Goal: Find specific page/section: Find specific page/section

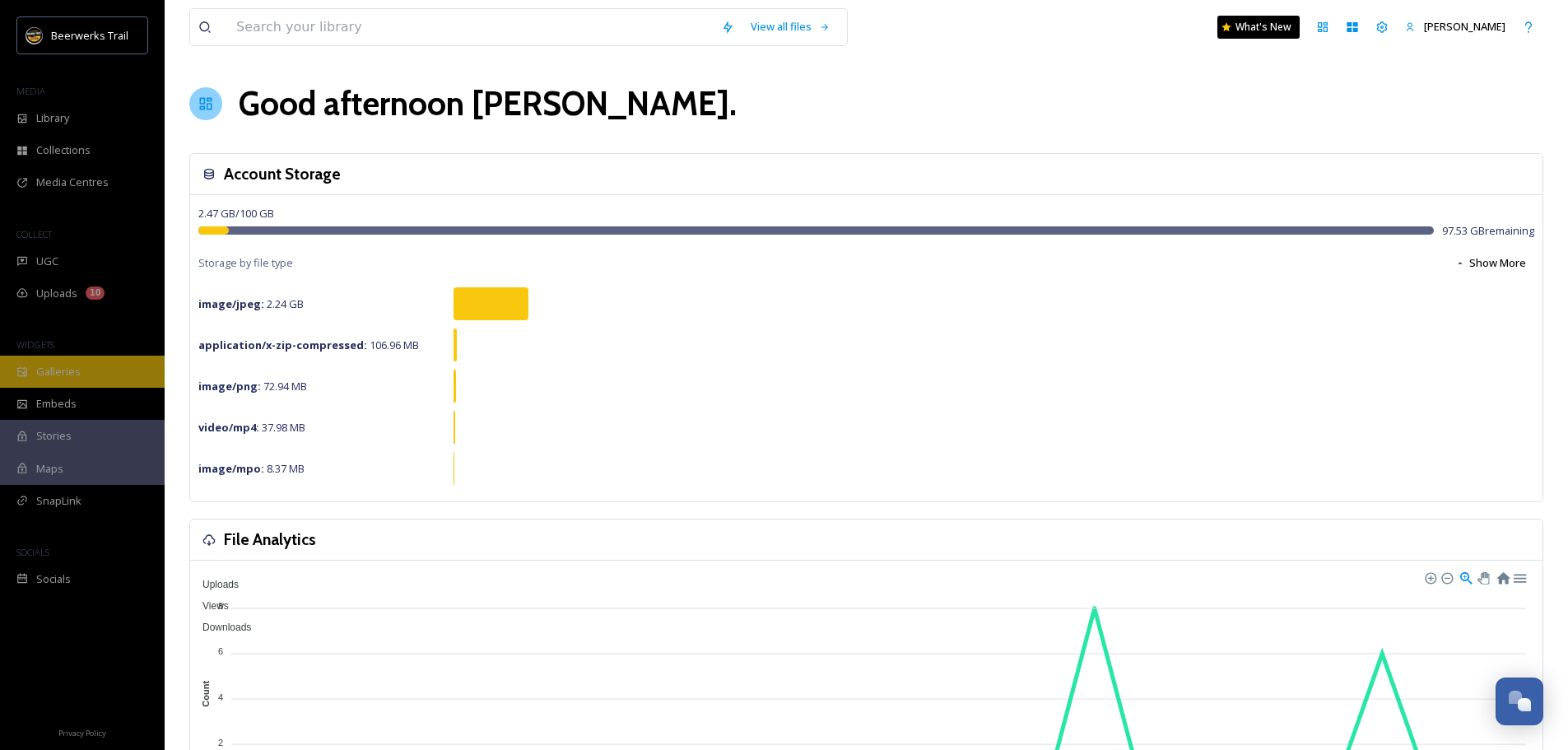
click at [69, 383] on div "Galleries" at bounding box center [82, 371] width 165 height 32
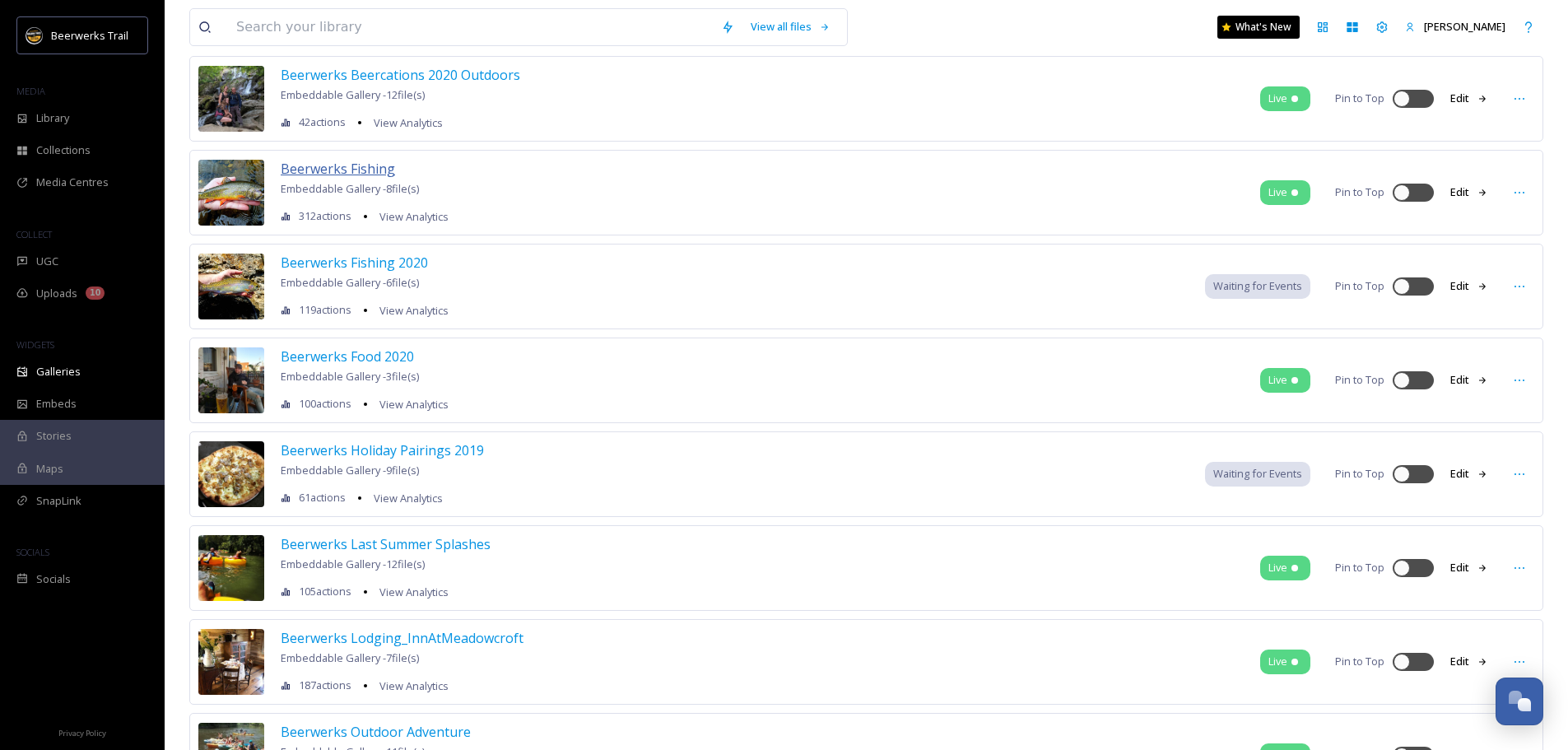
scroll to position [1481, 0]
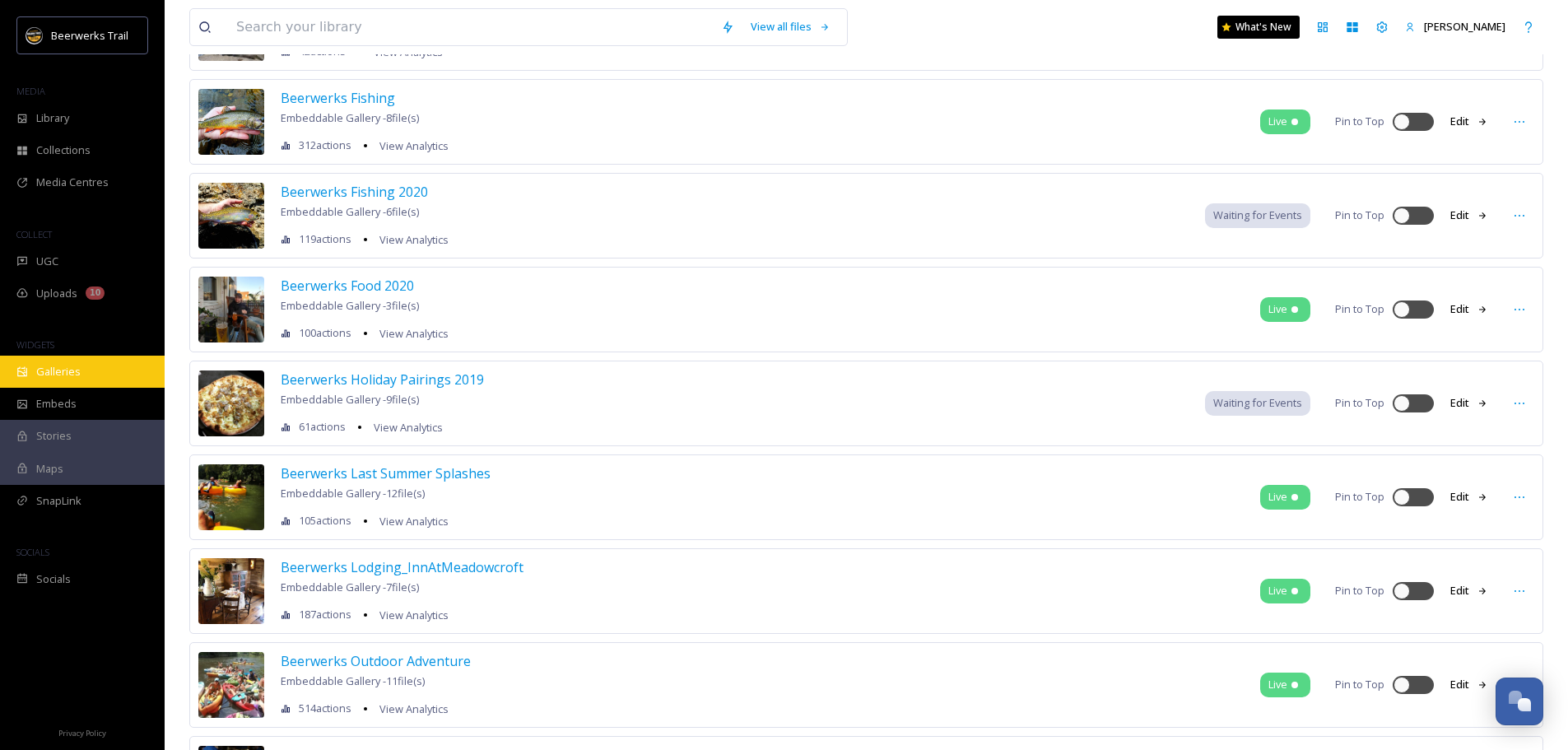
click at [53, 372] on span "Galleries" at bounding box center [57, 371] width 44 height 16
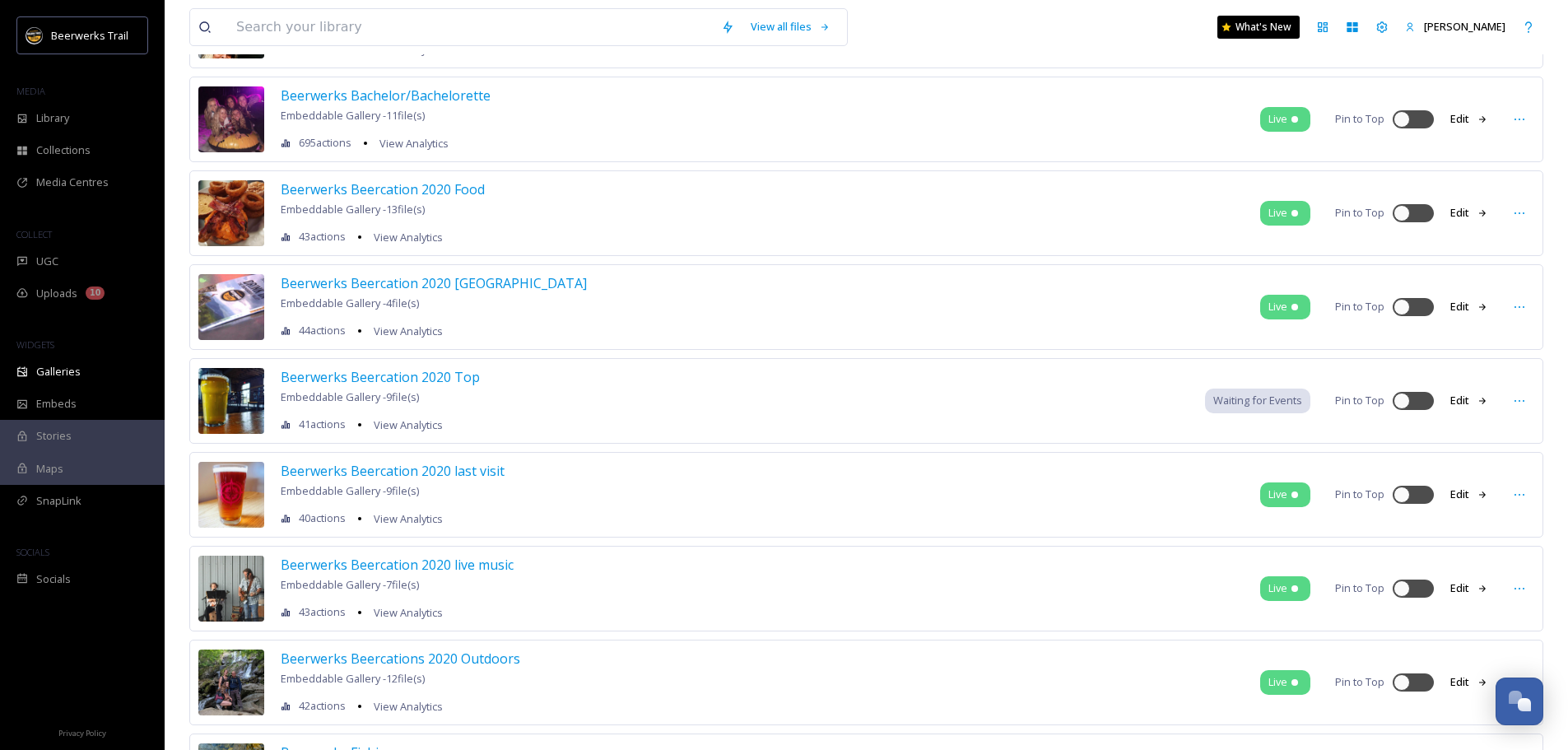
scroll to position [905, 0]
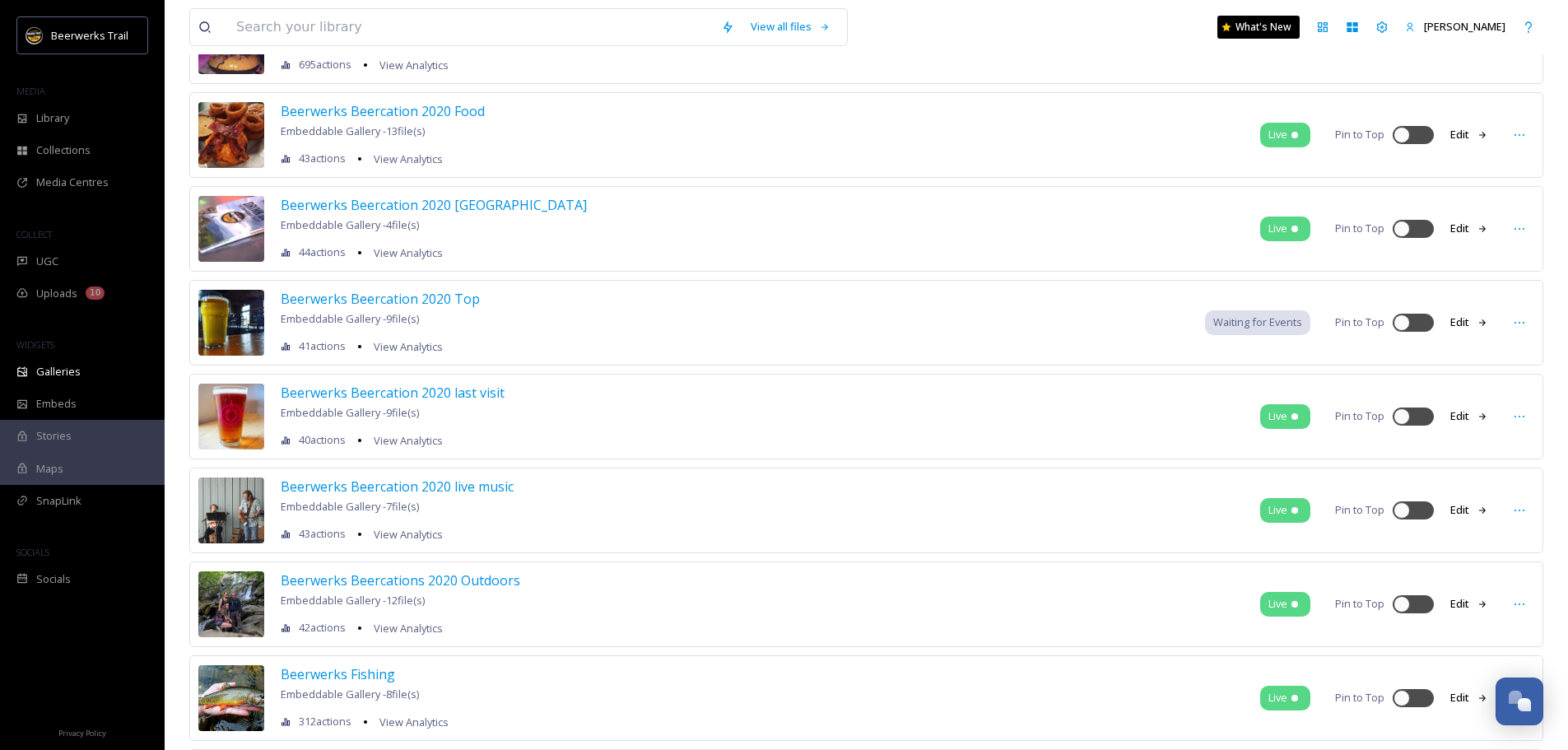
click at [233, 418] on img at bounding box center [232, 416] width 66 height 66
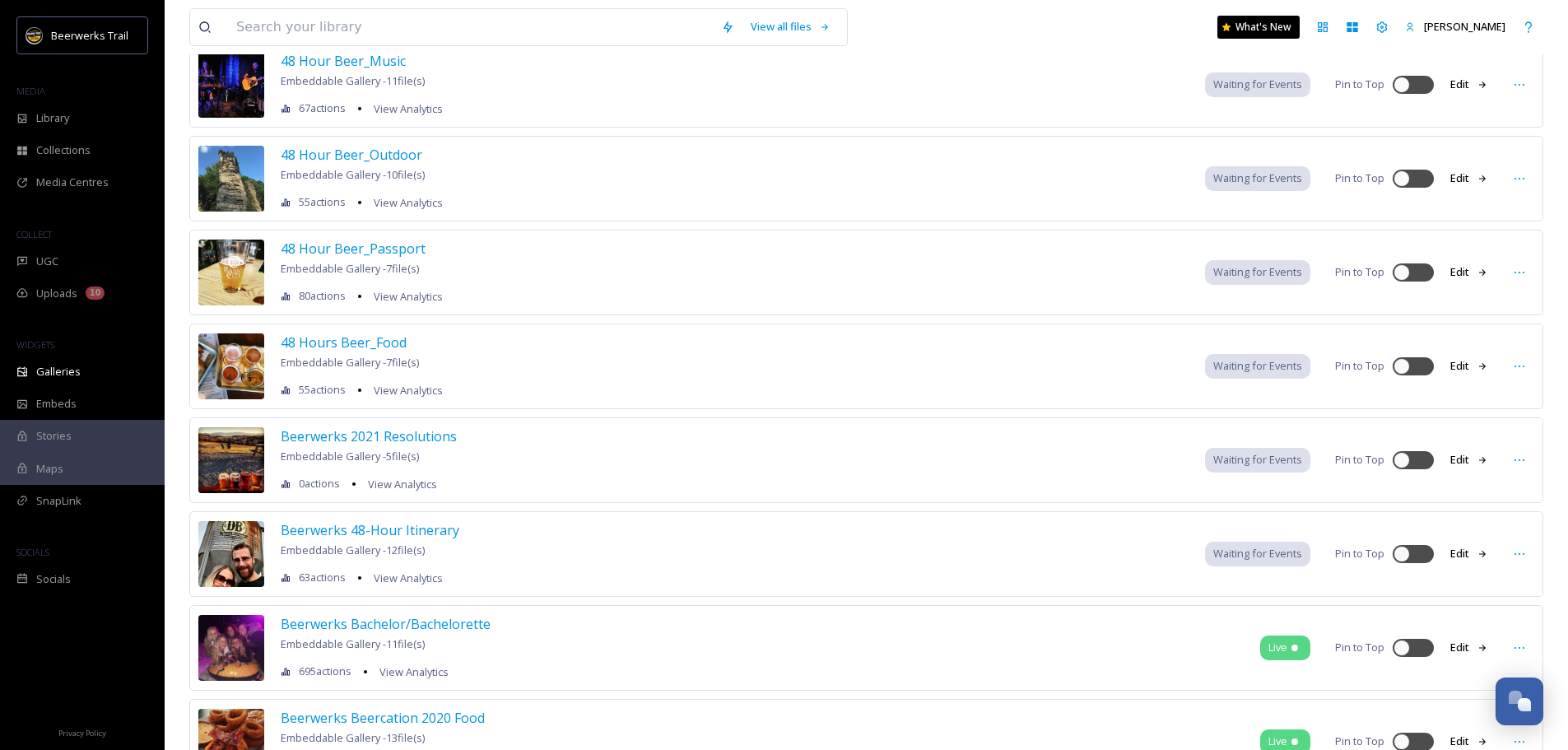
scroll to position [0, 0]
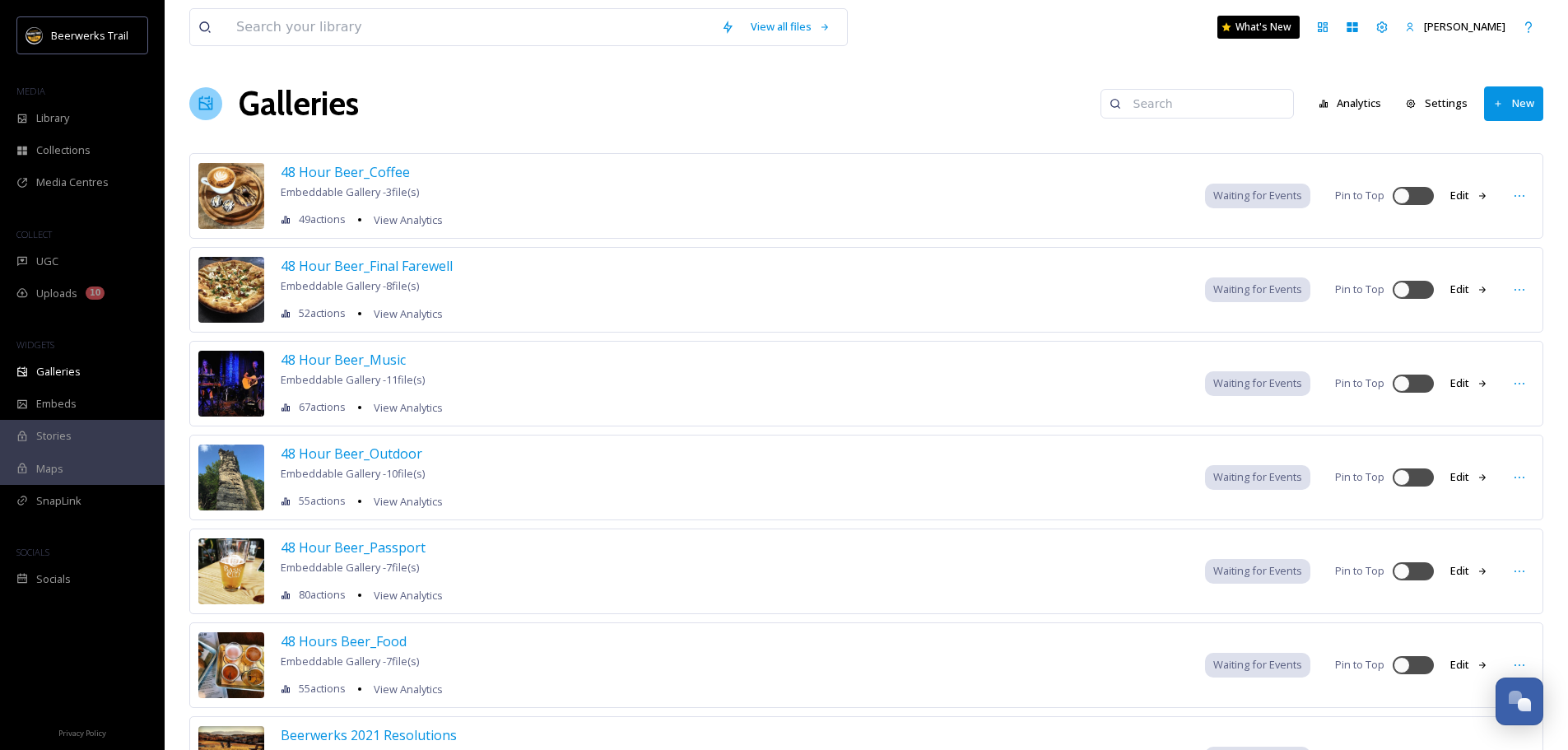
click at [41, 433] on span "Stories" at bounding box center [54, 435] width 36 height 16
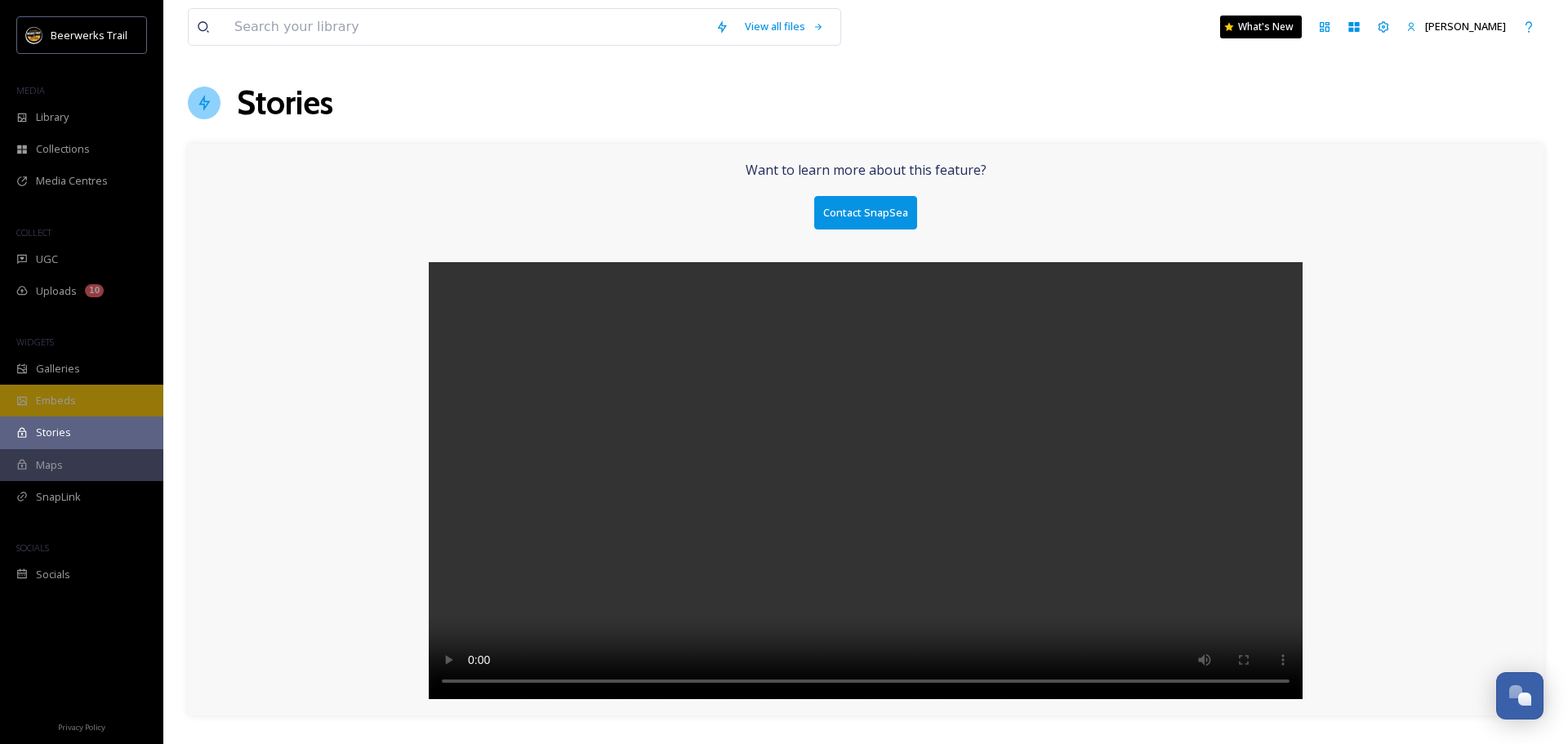
click at [36, 398] on span "Embeds" at bounding box center [55, 400] width 40 height 16
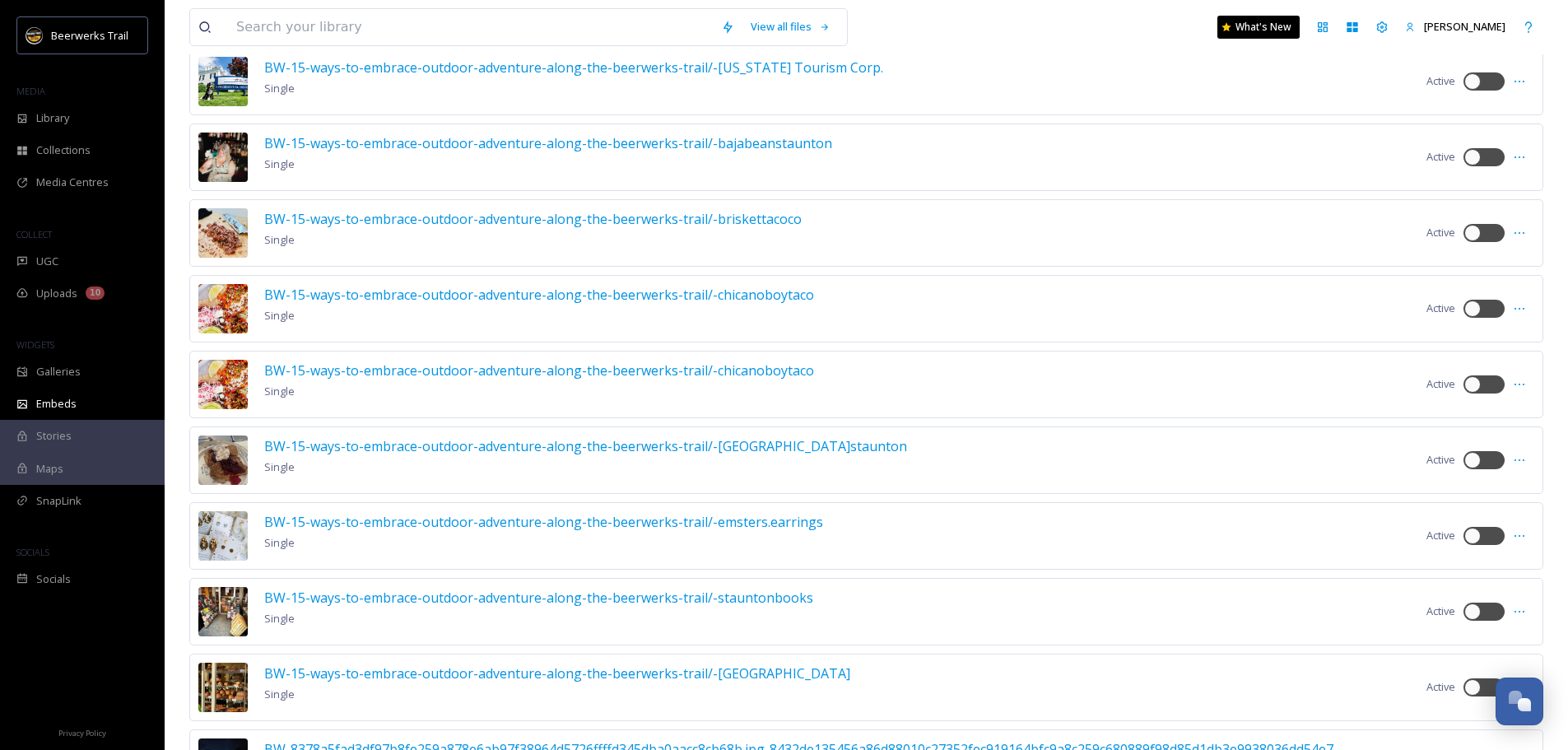
scroll to position [1564, 0]
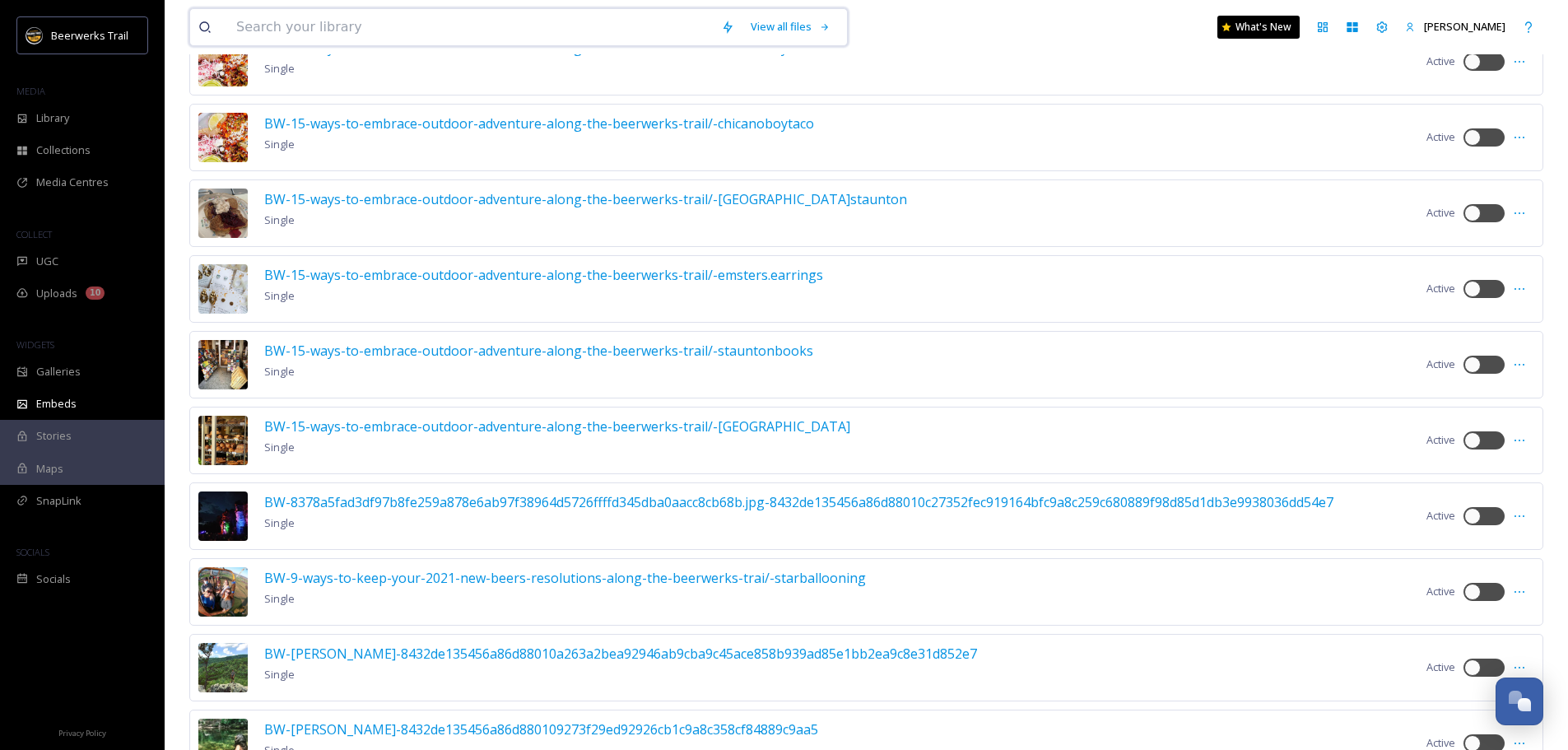
click at [355, 16] on input at bounding box center [470, 27] width 485 height 36
type input "[GEOGRAPHIC_DATA]"
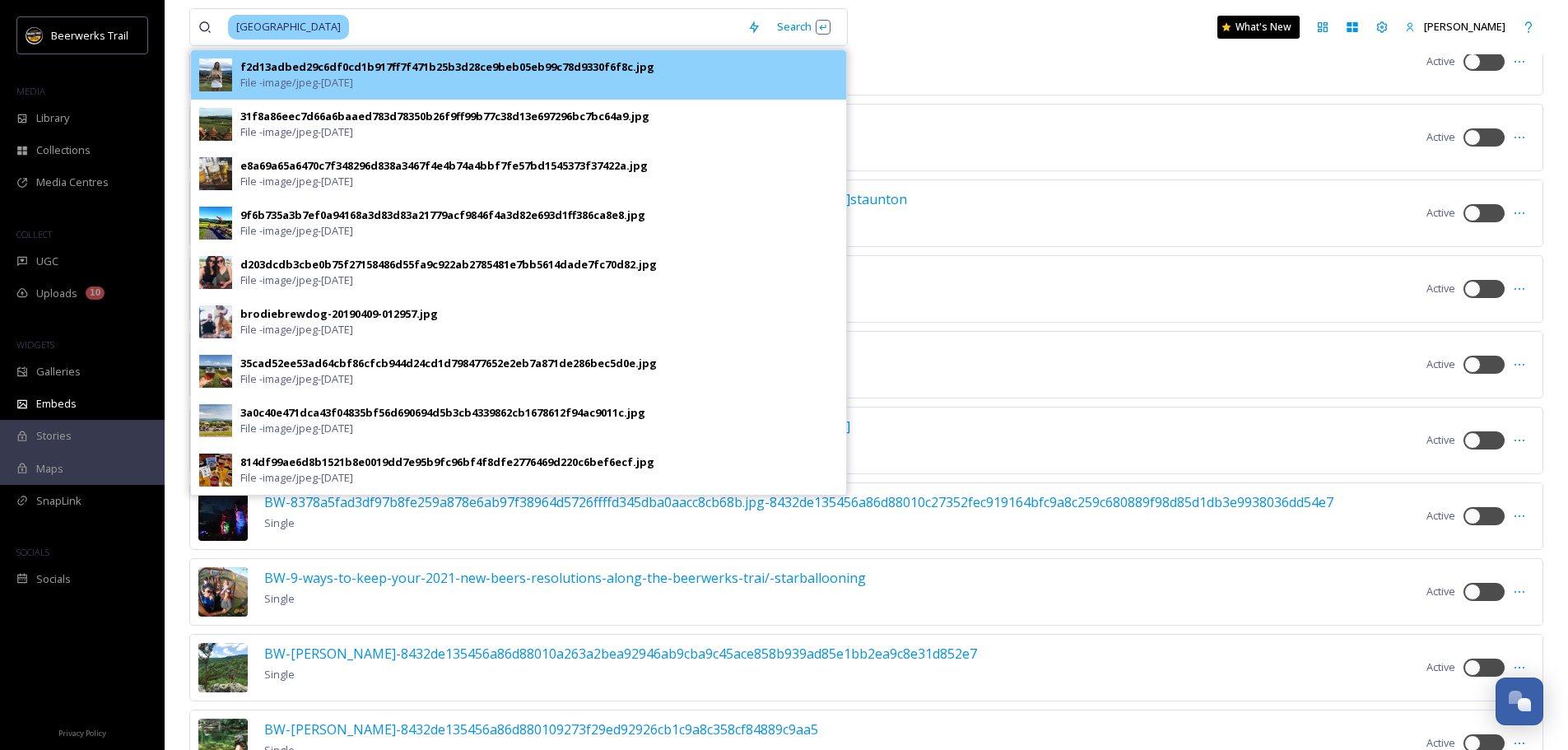
click at [416, 76] on div "f2d13adbed29c6df0cd1b917ff7f471b25b3d28ce9beb05eb99c78d9330f6f8c.jpg File - ima…" at bounding box center [539, 74] width 597 height 31
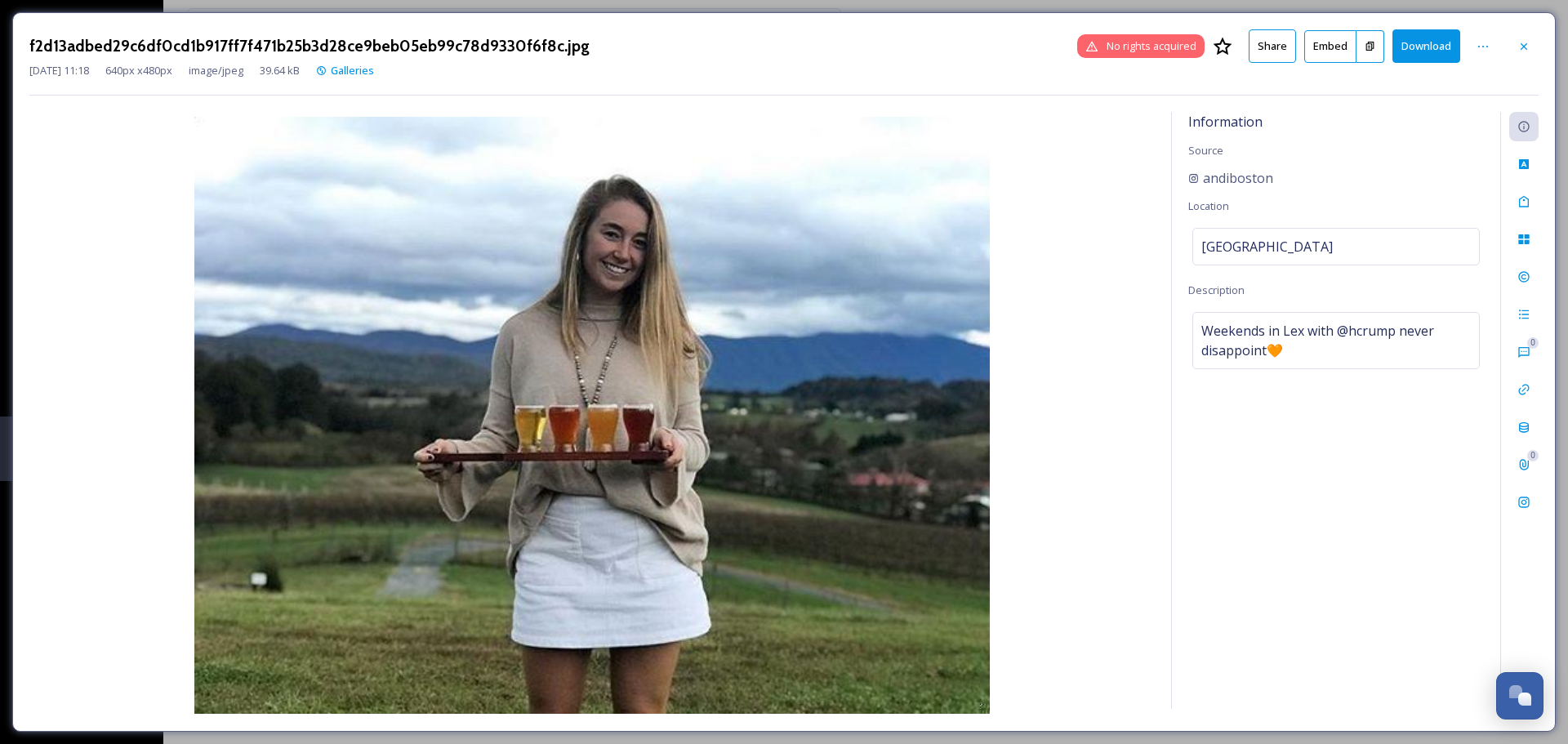
click at [1028, 562] on img at bounding box center [592, 415] width 1126 height 597
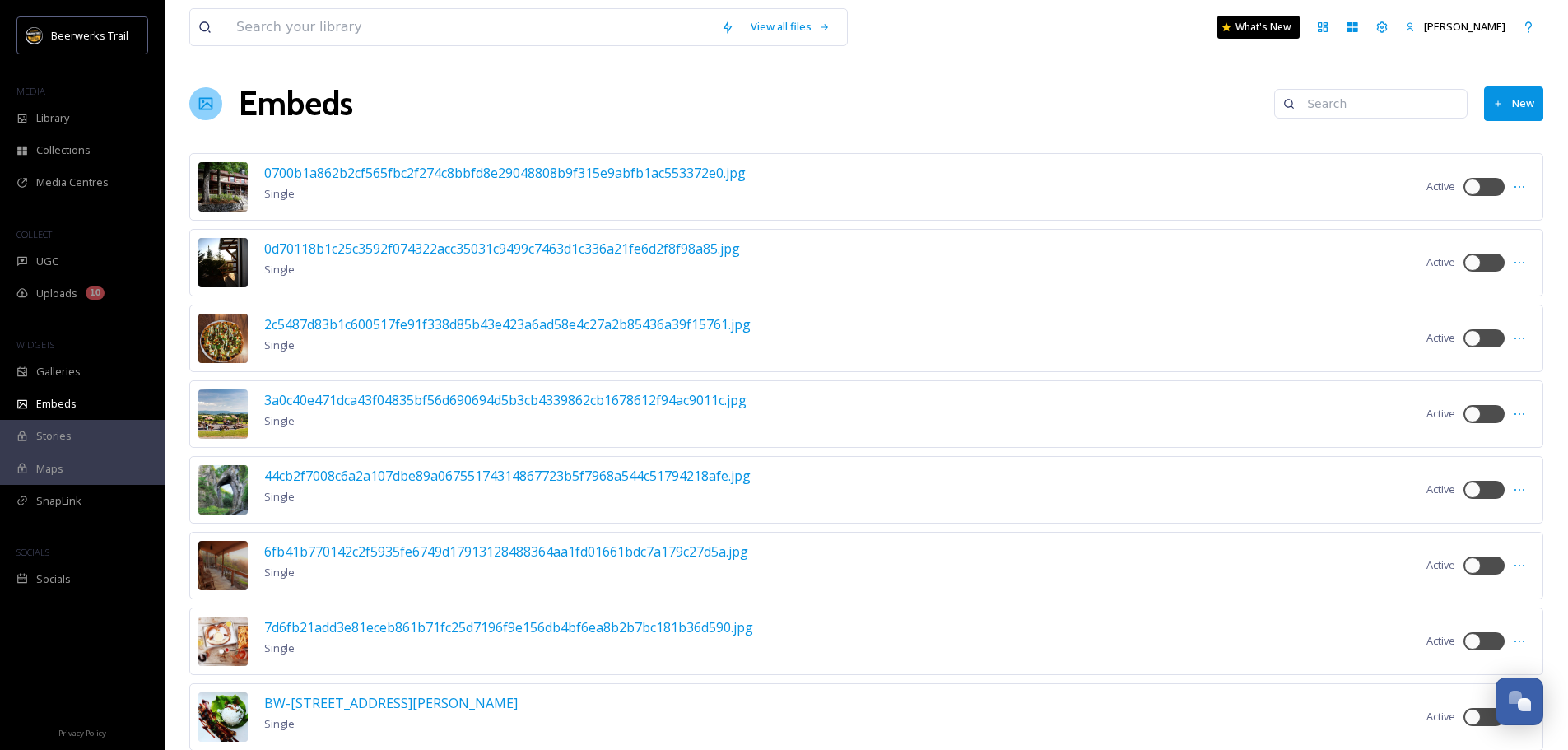
click at [492, 3] on div "View all files What's New [PERSON_NAME]" at bounding box center [866, 27] width 1354 height 55
click at [496, 35] on input at bounding box center [470, 27] width 485 height 36
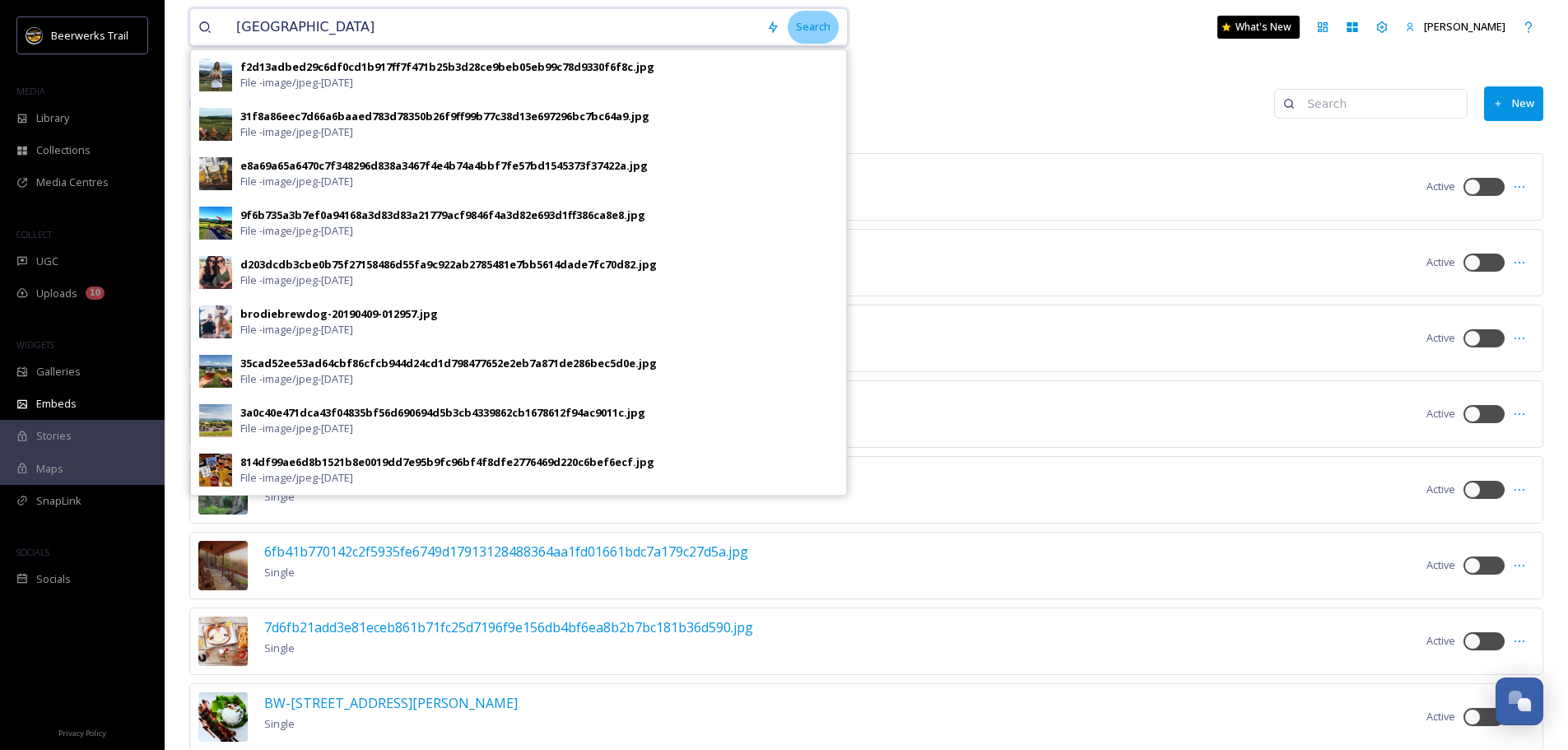
type input "[GEOGRAPHIC_DATA]"
click at [806, 36] on div "Search" at bounding box center [813, 26] width 51 height 32
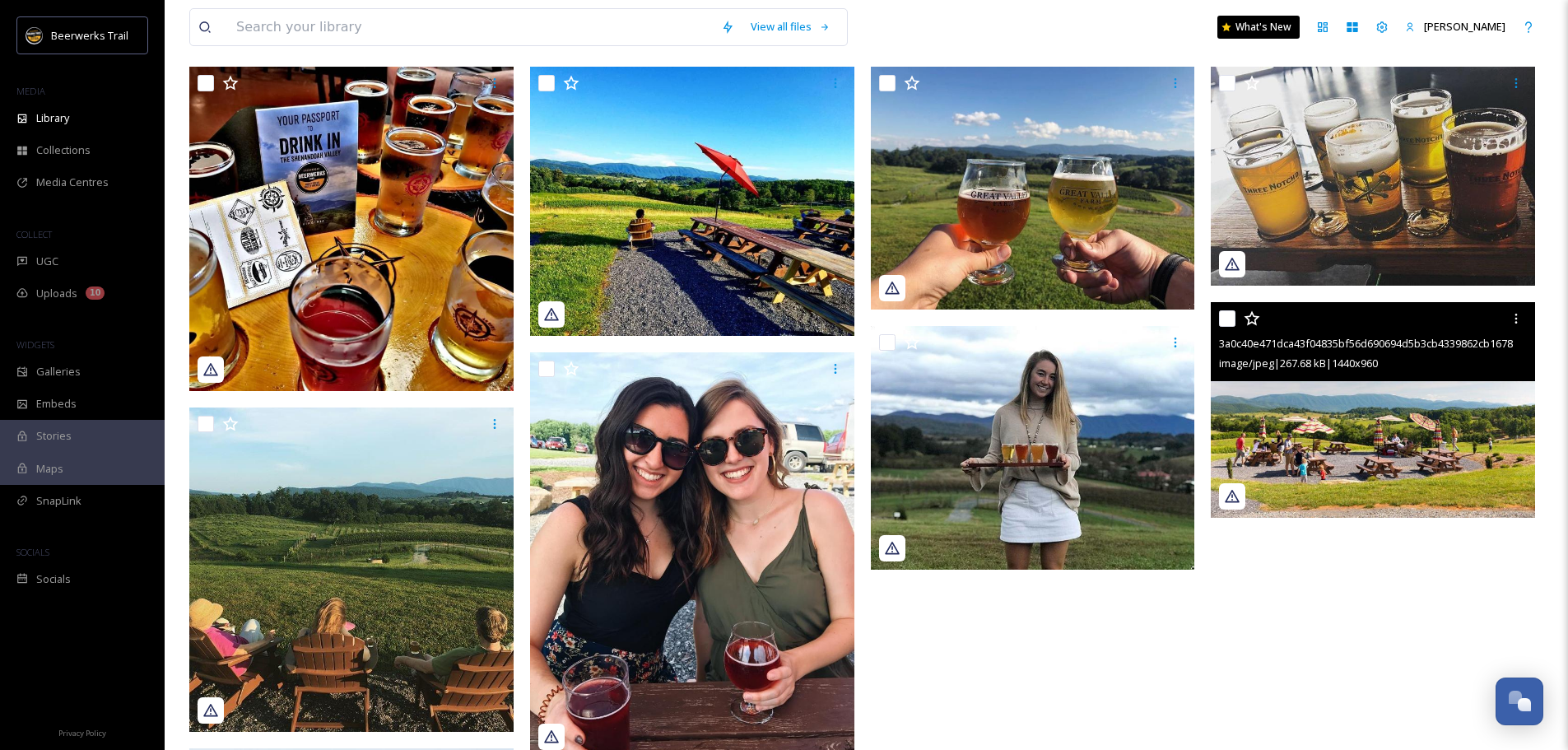
scroll to position [165, 0]
